Goal: Transaction & Acquisition: Book appointment/travel/reservation

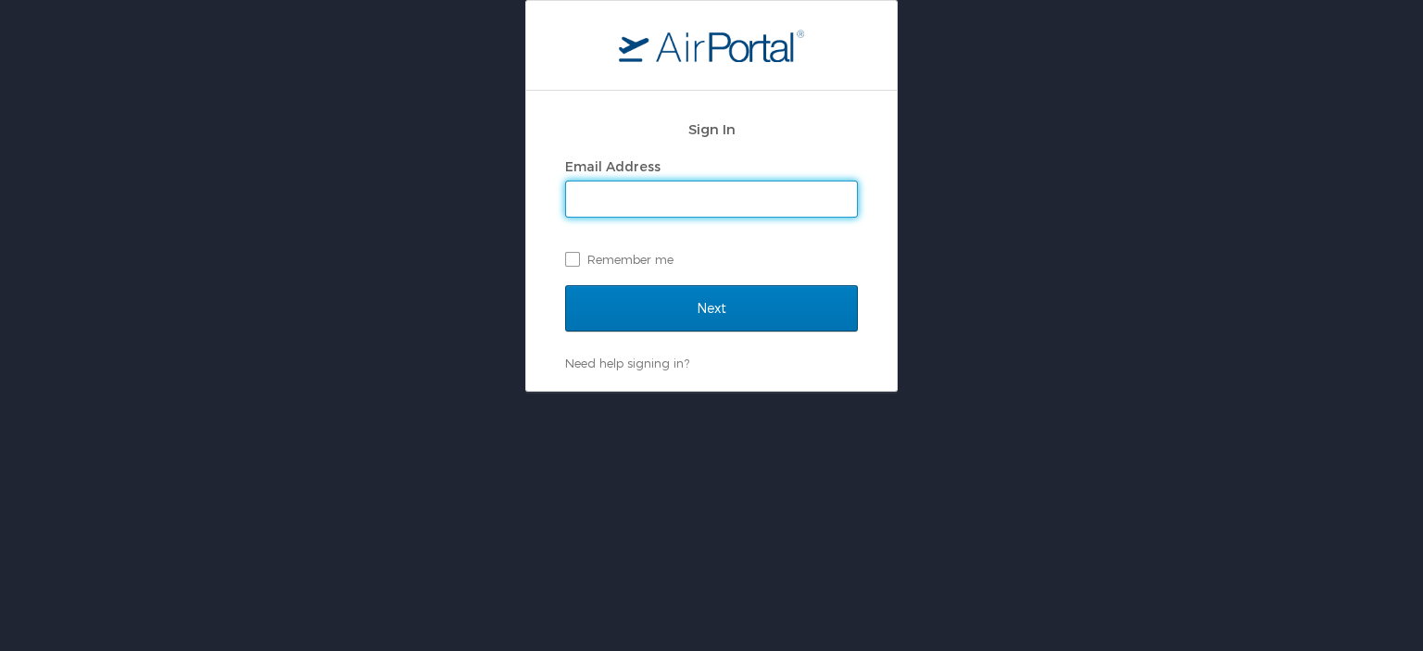
click at [660, 204] on input "Email Address" at bounding box center [711, 199] width 291 height 35
type input "[EMAIL_ADDRESS][DOMAIN_NAME]"
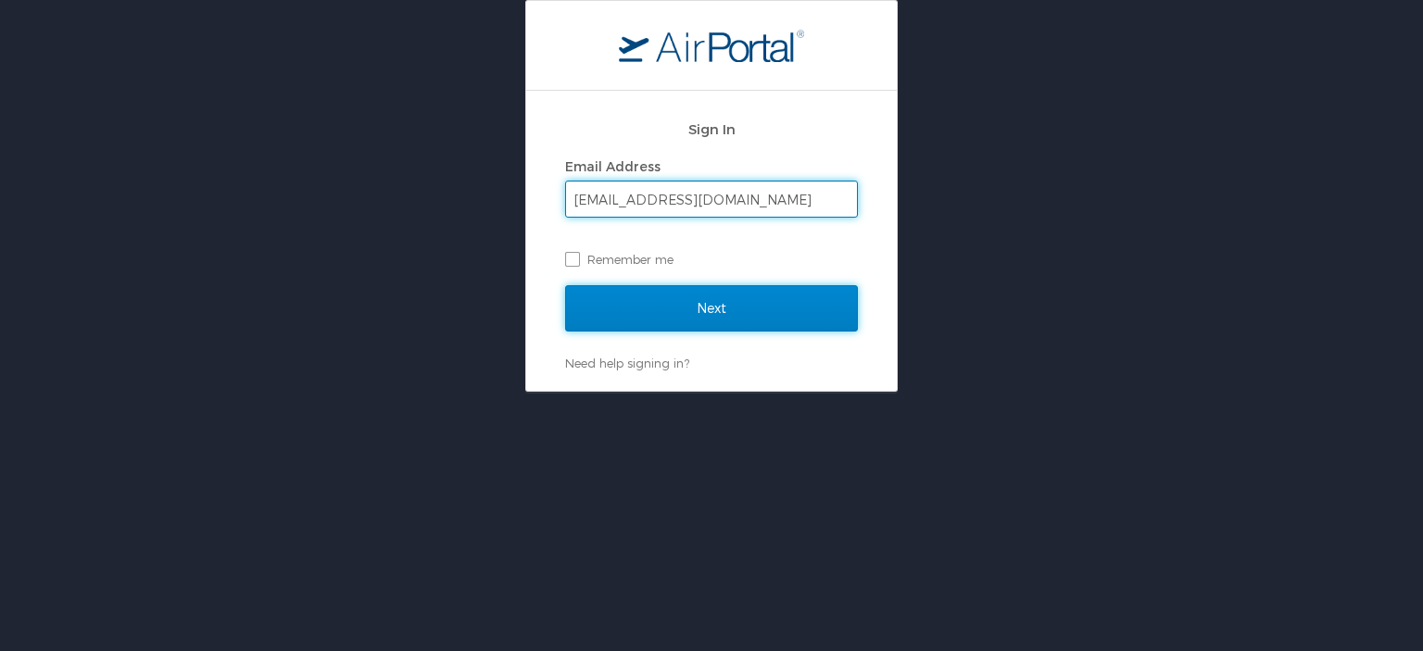
click at [700, 305] on input "Next" at bounding box center [711, 308] width 293 height 46
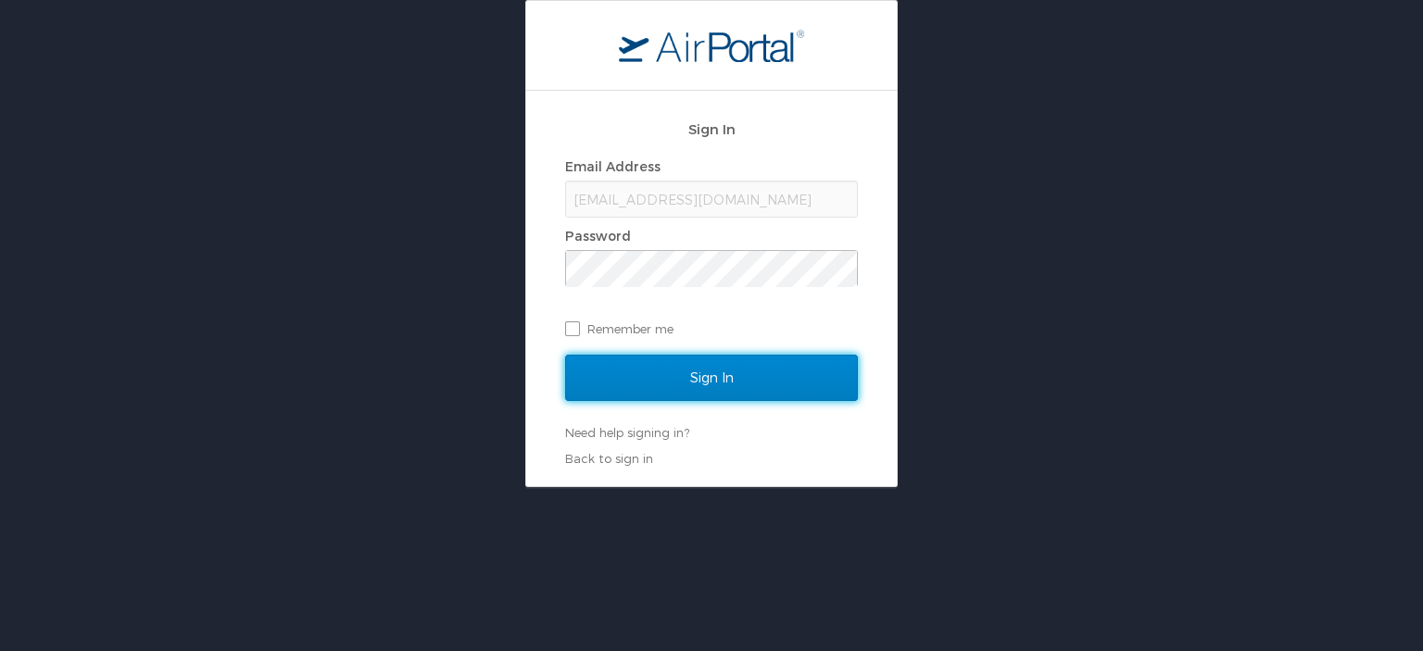
click at [732, 372] on input "Sign In" at bounding box center [711, 378] width 293 height 46
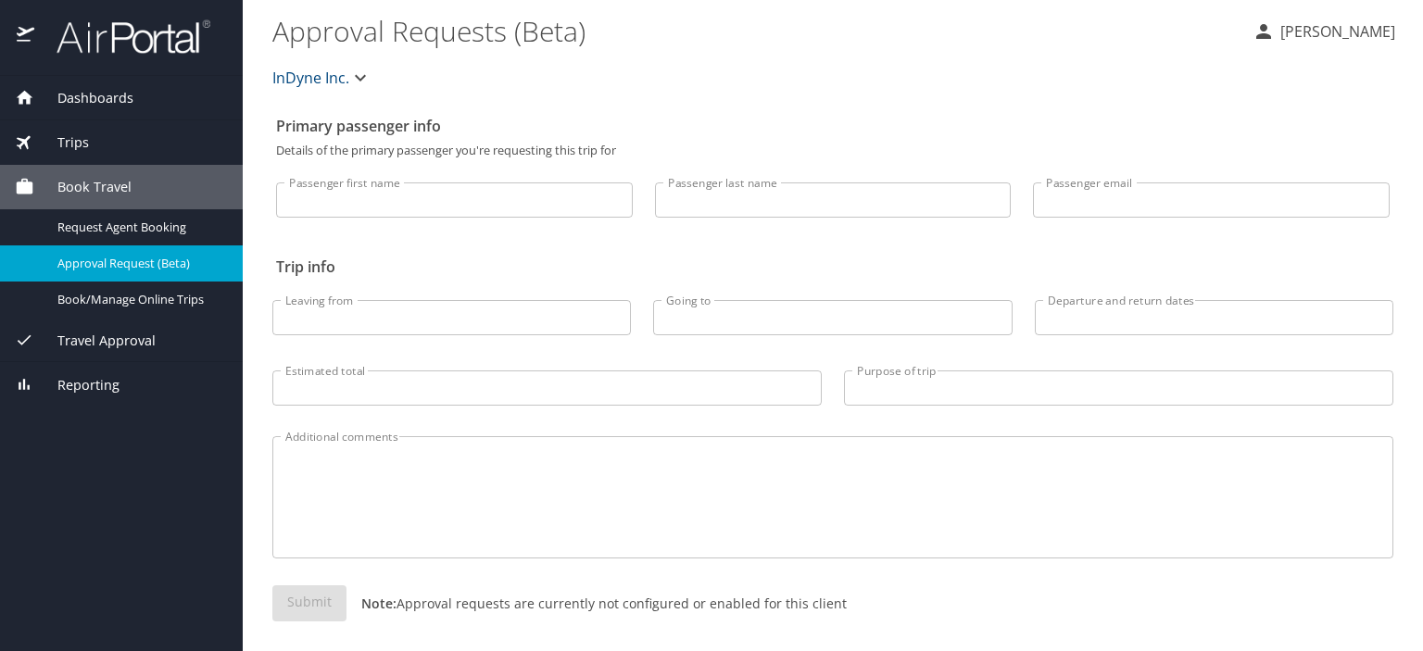
click at [85, 181] on span "Book Travel" at bounding box center [82, 187] width 97 height 20
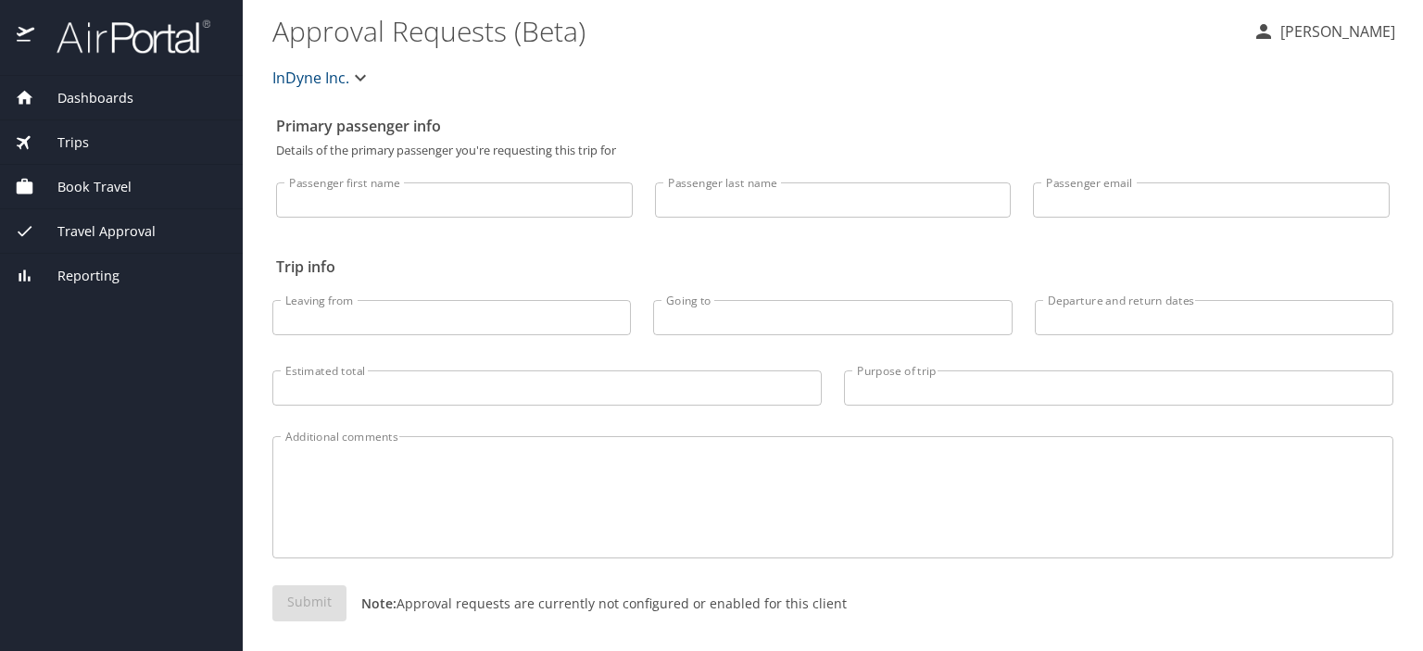
click at [67, 93] on span "Dashboards" at bounding box center [83, 98] width 99 height 20
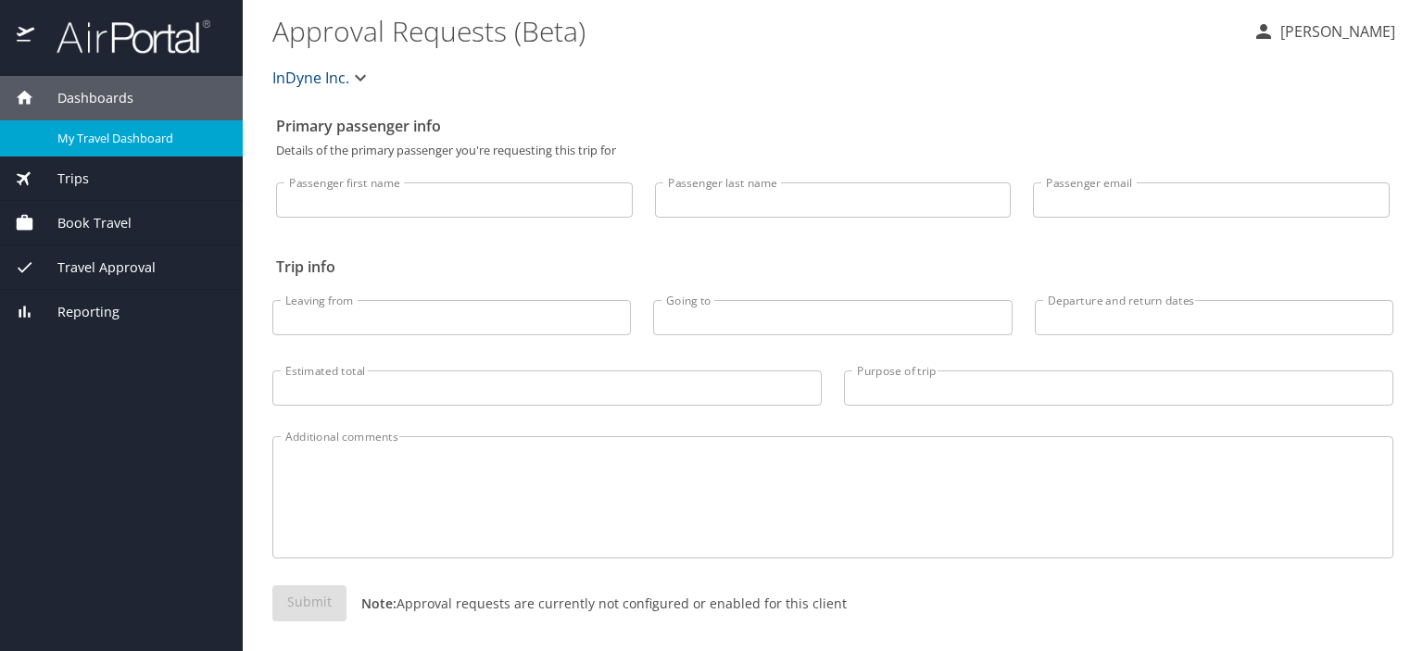
click at [108, 139] on span "My Travel Dashboard" at bounding box center [138, 139] width 163 height 18
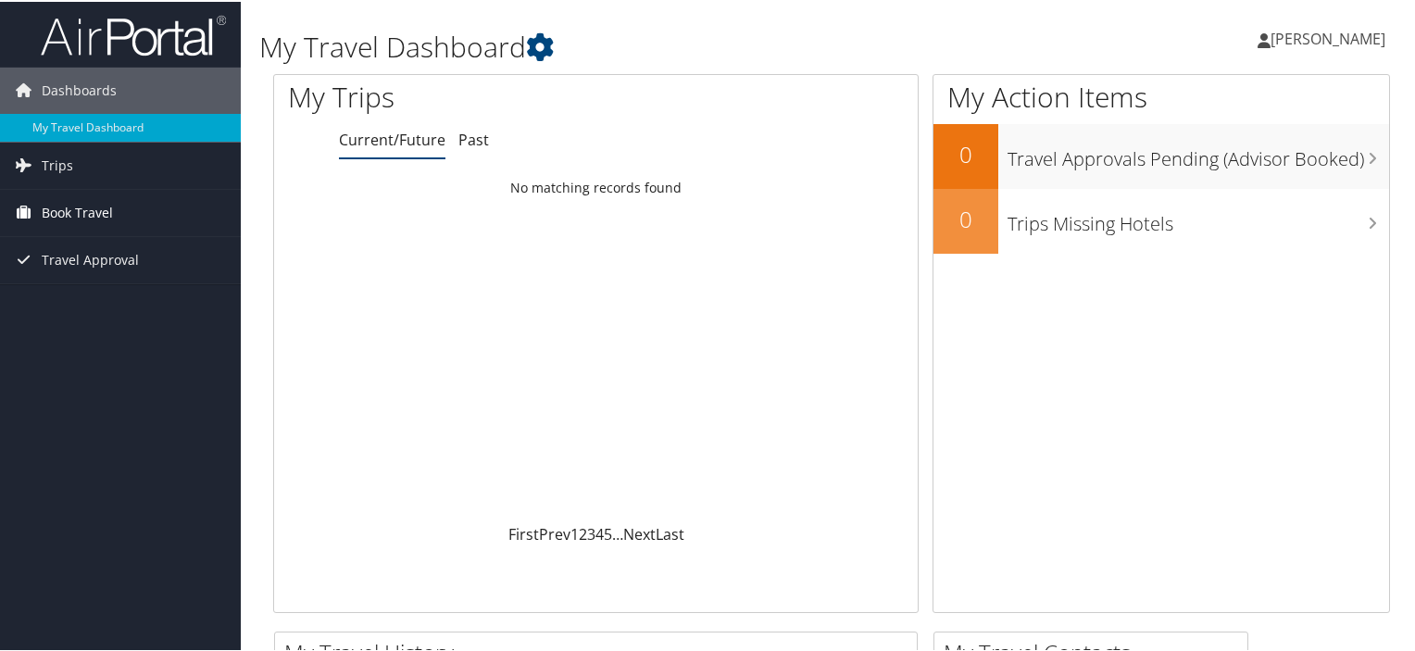
click at [85, 203] on span "Book Travel" at bounding box center [77, 211] width 71 height 46
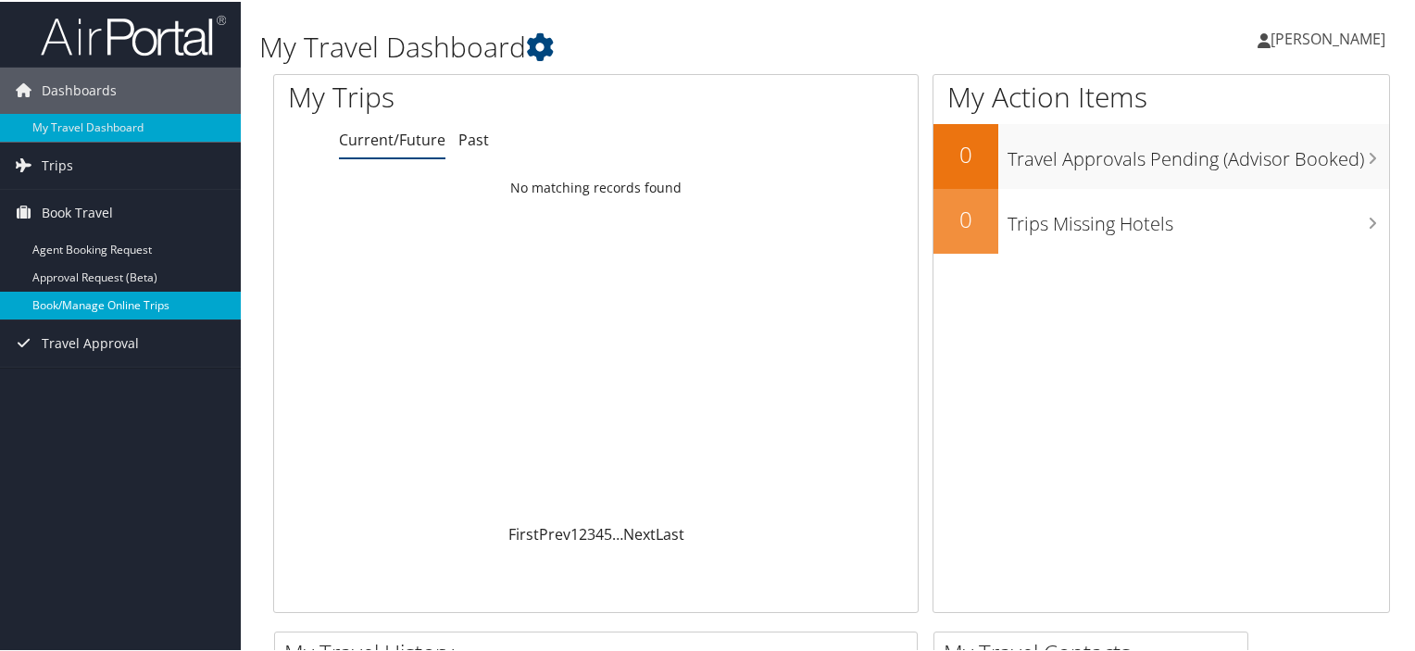
click at [141, 306] on link "Book/Manage Online Trips" at bounding box center [120, 304] width 241 height 28
click at [1356, 33] on span "Larry Meyers Jr" at bounding box center [1328, 37] width 115 height 20
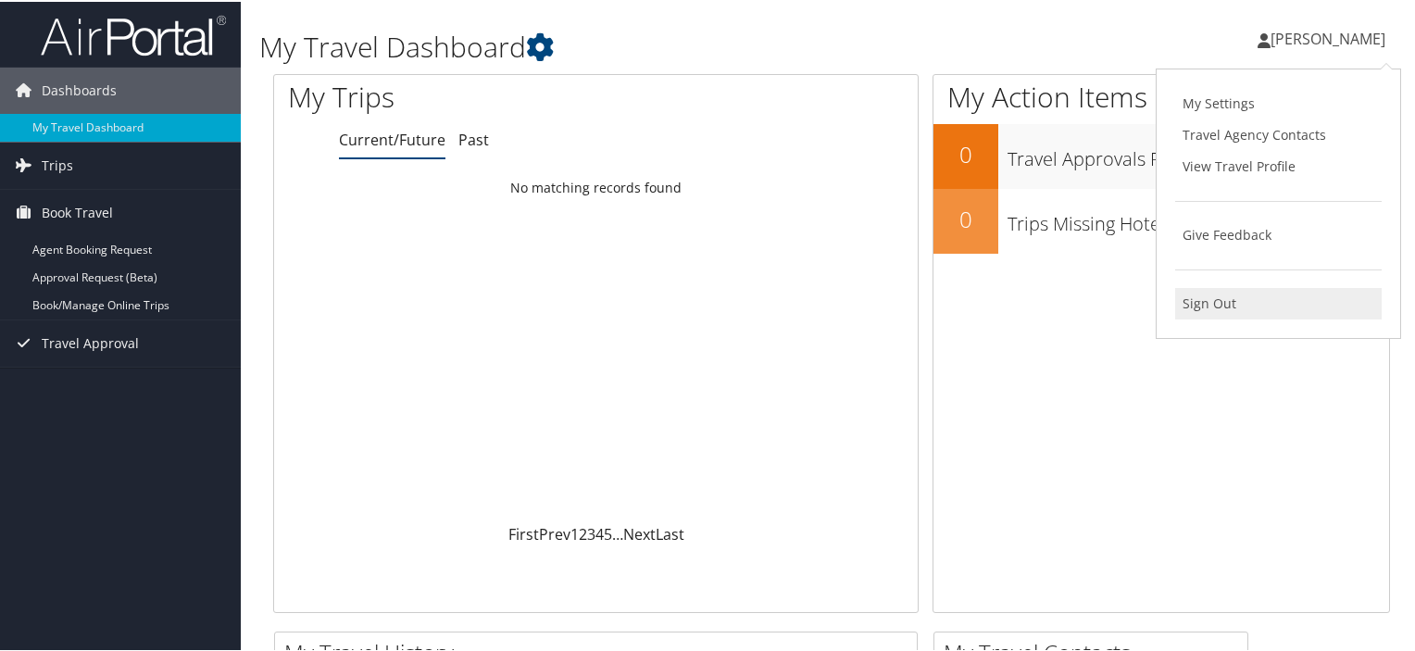
click at [1206, 308] on link "Sign Out" at bounding box center [1279, 301] width 207 height 31
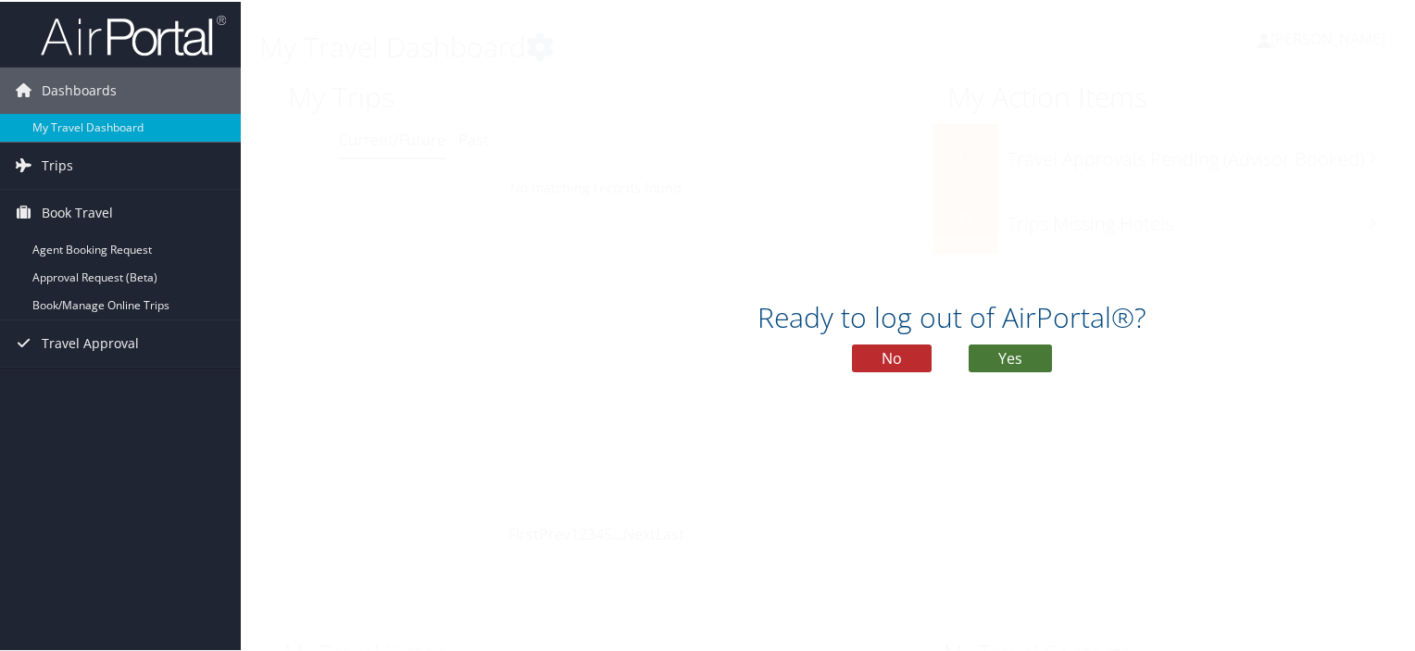
click at [999, 356] on button "Yes" at bounding box center [1010, 357] width 83 height 28
